Goal: Task Accomplishment & Management: Use online tool/utility

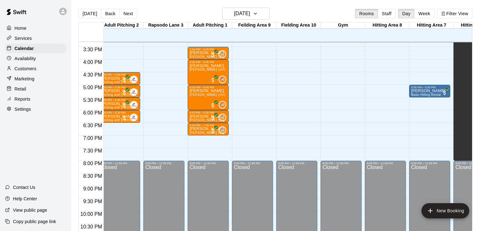
scroll to position [0, 49]
click at [22, 70] on p "Customers" at bounding box center [26, 68] width 22 height 6
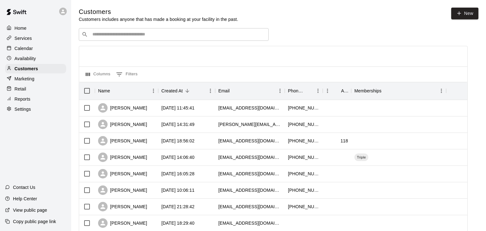
click at [110, 34] on input "Search customers by name or email" at bounding box center [177, 34] width 175 height 6
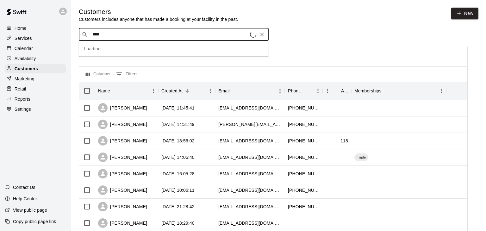
type input "*****"
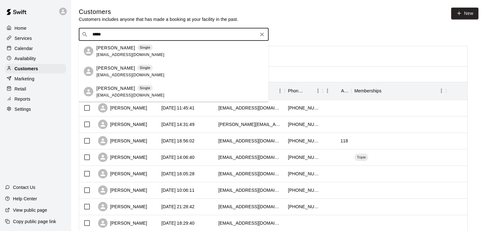
click at [114, 53] on span "jrc1971@aol.com" at bounding box center [130, 54] width 68 height 4
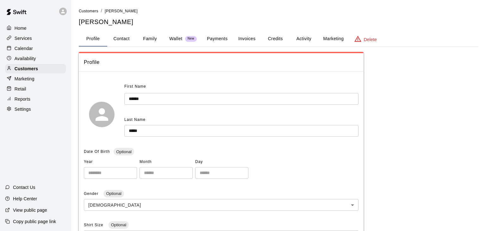
click at [307, 39] on button "Activity" at bounding box center [303, 38] width 28 height 15
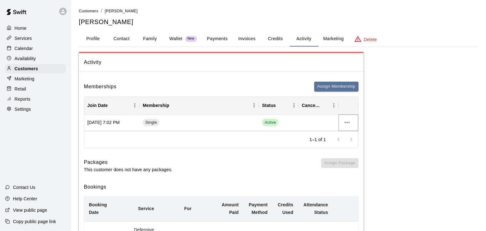
click at [348, 120] on icon "more actions" at bounding box center [347, 123] width 8 height 8
click at [350, 146] on li "Cancel" at bounding box center [359, 145] width 36 height 10
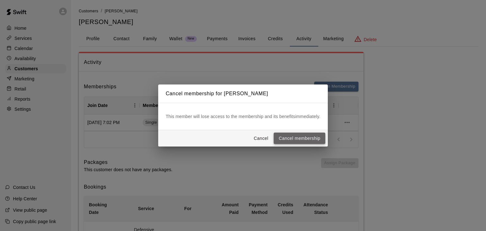
click at [318, 140] on button "Cancel membership" at bounding box center [300, 138] width 52 height 12
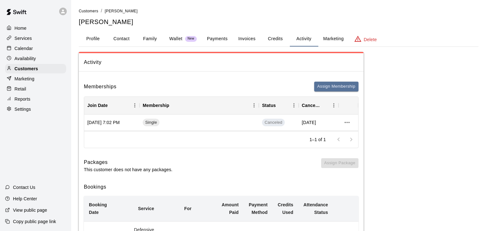
click at [26, 46] on p "Calendar" at bounding box center [24, 48] width 18 height 6
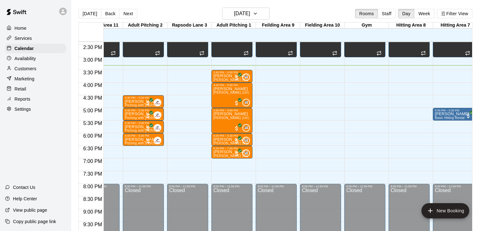
scroll to position [0, 25]
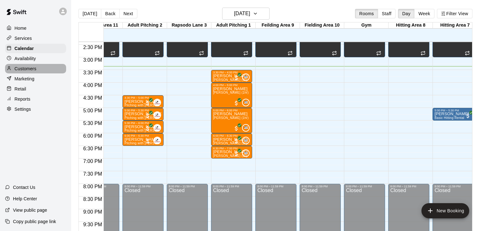
click at [27, 68] on p "Customers" at bounding box center [26, 68] width 22 height 6
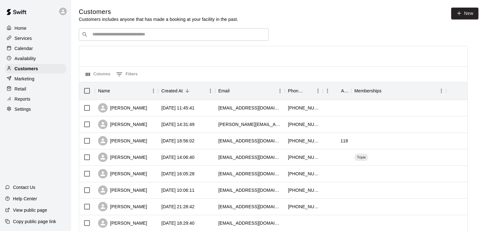
click at [118, 30] on div "​ ​" at bounding box center [174, 34] width 190 height 13
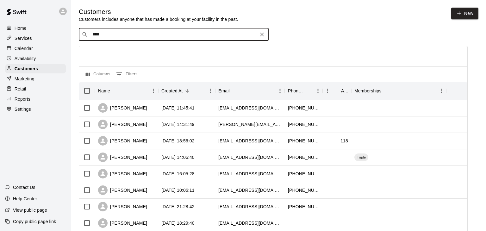
type input "*****"
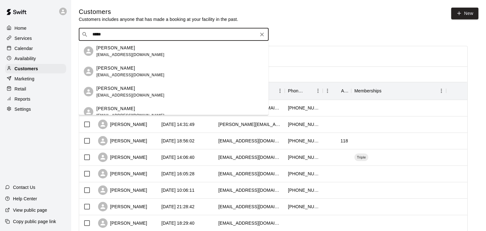
click at [120, 48] on p "Blake Barbee" at bounding box center [115, 47] width 39 height 7
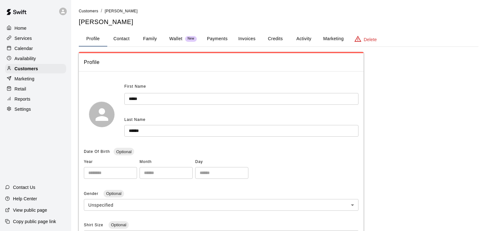
click at [127, 39] on button "Contact" at bounding box center [121, 38] width 28 height 15
select select "**"
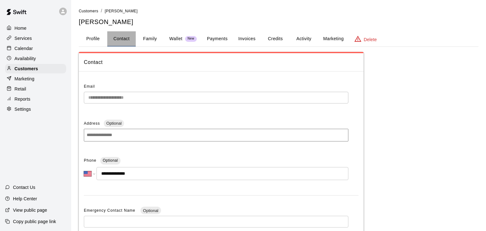
click at [127, 39] on button "Contact" at bounding box center [121, 38] width 28 height 15
click at [22, 31] on p "Home" at bounding box center [21, 28] width 12 height 6
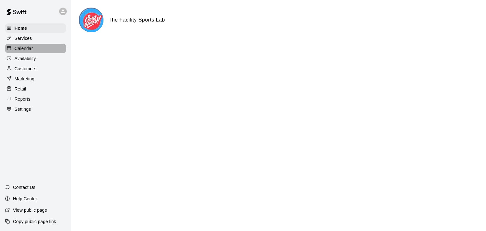
click at [25, 49] on p "Calendar" at bounding box center [24, 48] width 18 height 6
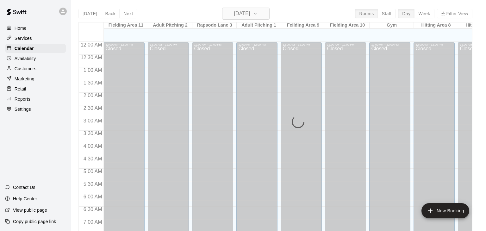
scroll to position [392, 0]
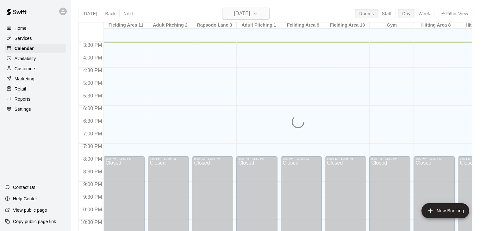
click at [258, 17] on icon "button" at bounding box center [255, 14] width 5 height 8
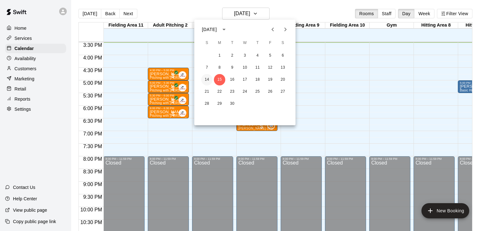
click at [206, 80] on button "14" at bounding box center [206, 79] width 11 height 11
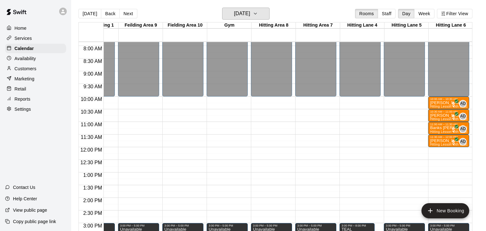
scroll to position [197, 163]
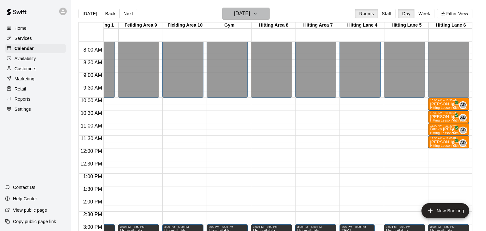
click at [258, 15] on icon "button" at bounding box center [255, 14] width 5 height 8
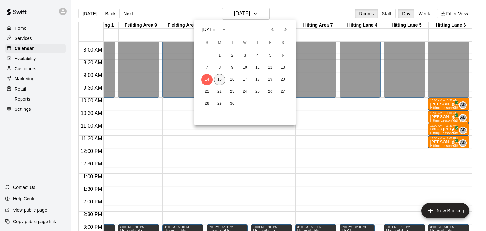
click at [223, 78] on button "15" at bounding box center [219, 79] width 11 height 11
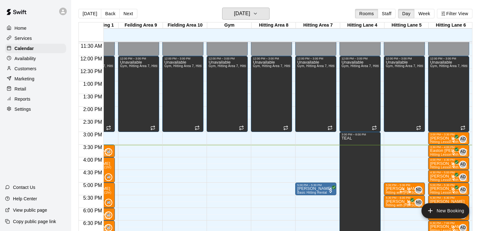
scroll to position [289, 163]
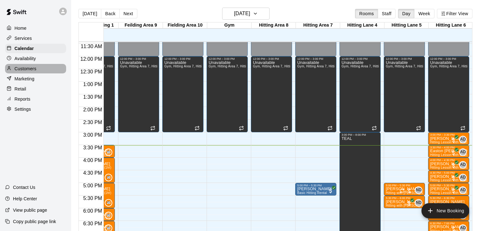
click at [28, 69] on p "Customers" at bounding box center [26, 68] width 22 height 6
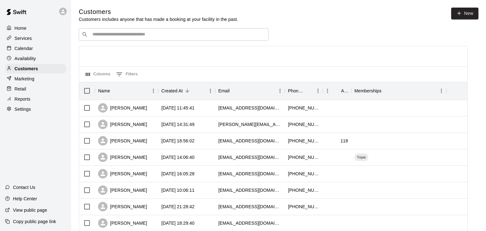
click at [138, 30] on div "​ ​" at bounding box center [174, 34] width 190 height 13
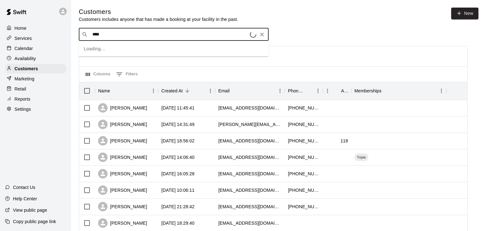
type input "*****"
click at [128, 48] on p "[PERSON_NAME]" at bounding box center [115, 47] width 39 height 7
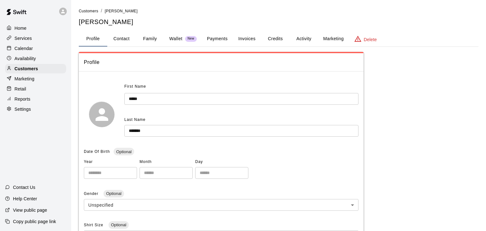
click at [145, 41] on button "Family" at bounding box center [150, 38] width 28 height 15
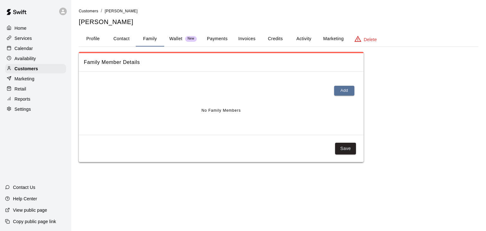
click at [28, 49] on p "Calendar" at bounding box center [24, 48] width 18 height 6
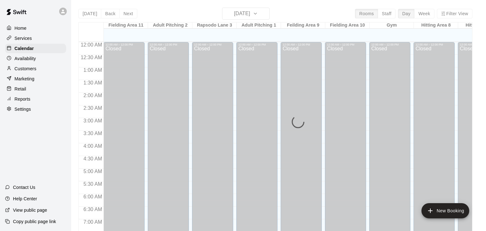
scroll to position [392, 0]
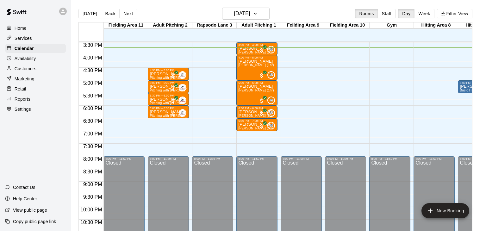
click at [28, 49] on p "Calendar" at bounding box center [24, 48] width 19 height 6
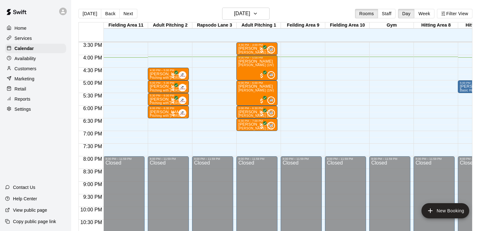
scroll to position [0, 162]
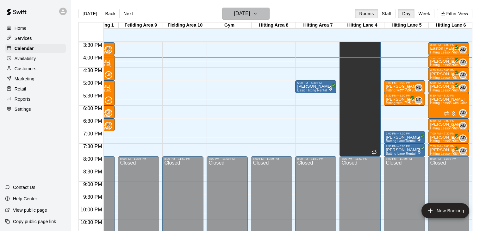
click at [258, 14] on icon "button" at bounding box center [255, 14] width 5 height 8
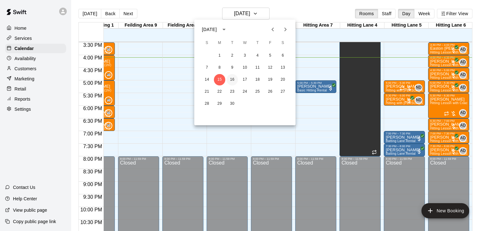
click at [233, 80] on button "16" at bounding box center [231, 79] width 11 height 11
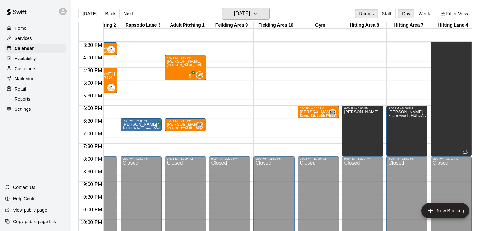
scroll to position [0, 0]
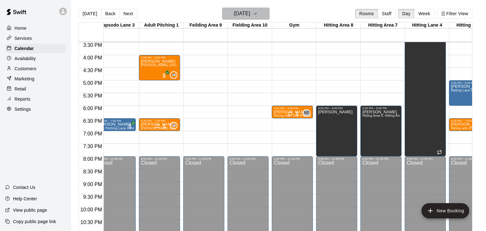
click at [250, 13] on h6 "[DATE]" at bounding box center [242, 13] width 16 height 9
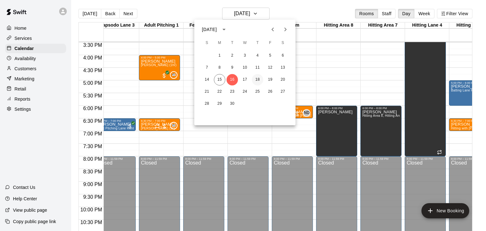
click at [258, 83] on button "18" at bounding box center [257, 79] width 11 height 11
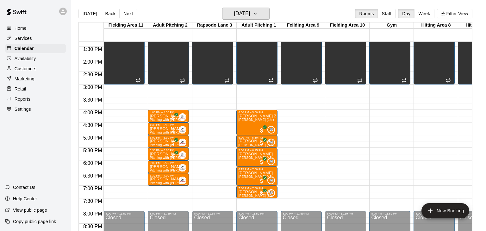
scroll to position [336, 0]
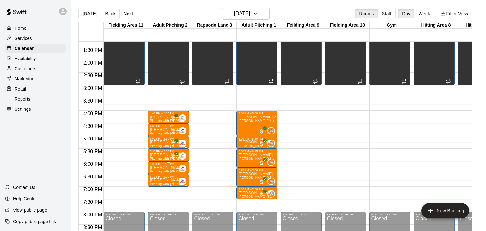
click at [92, 12] on button "[DATE]" at bounding box center [89, 13] width 23 height 9
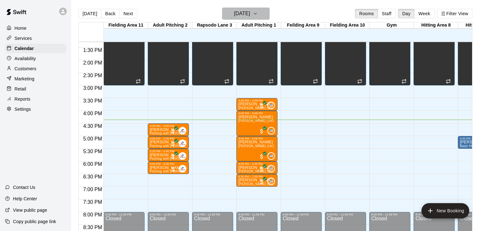
click at [258, 15] on icon "button" at bounding box center [255, 14] width 5 height 8
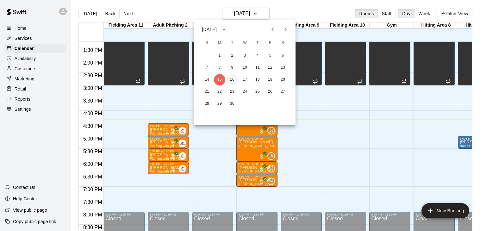
click at [233, 80] on button "16" at bounding box center [231, 79] width 11 height 11
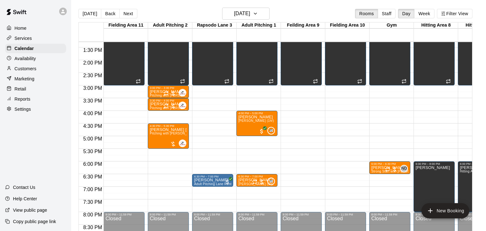
drag, startPoint x: 206, startPoint y: 178, endPoint x: 170, endPoint y: 180, distance: 36.1
click at [170, 180] on div "12:00 AM 12:30 AM 1:00 AM 1:30 AM 2:00 AM 2:30 AM 3:00 AM 3:30 AM 4:00 AM 4:30 …" at bounding box center [275, 139] width 393 height 197
drag, startPoint x: 192, startPoint y: 182, endPoint x: 167, endPoint y: 182, distance: 25.3
click at [167, 182] on div "12:00 AM 12:30 AM 1:00 AM 1:30 AM 2:00 AM 2:30 AM 3:00 AM 3:30 AM 4:00 AM 4:30 …" at bounding box center [275, 139] width 393 height 197
click at [210, 180] on p "[PERSON_NAME]" at bounding box center [212, 180] width 37 height 0
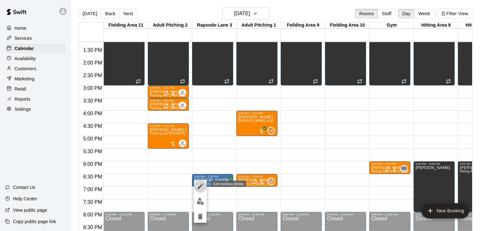
click at [201, 188] on icon "edit" at bounding box center [200, 186] width 8 height 8
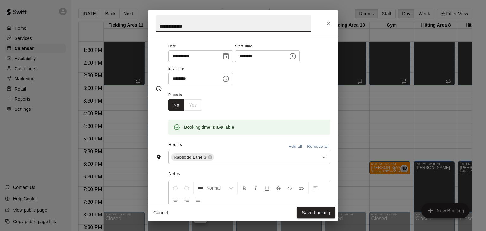
scroll to position [50, 0]
click at [210, 159] on icon at bounding box center [209, 156] width 5 height 5
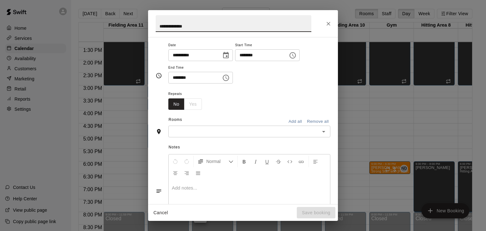
click at [193, 135] on input "text" at bounding box center [244, 131] width 148 height 8
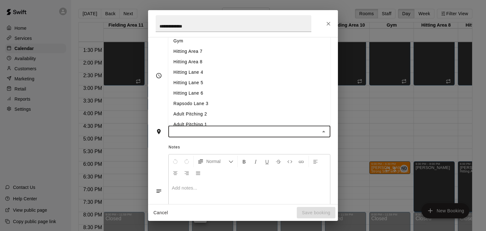
click at [201, 120] on li "Adult Pitching 2" at bounding box center [249, 114] width 162 height 10
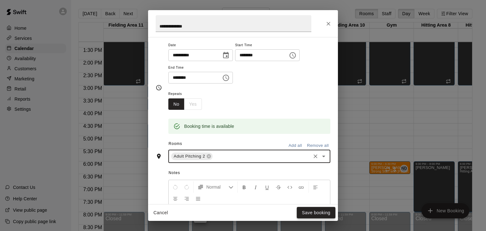
click at [309, 210] on button "Save booking" at bounding box center [316, 213] width 39 height 12
